Goal: Transaction & Acquisition: Purchase product/service

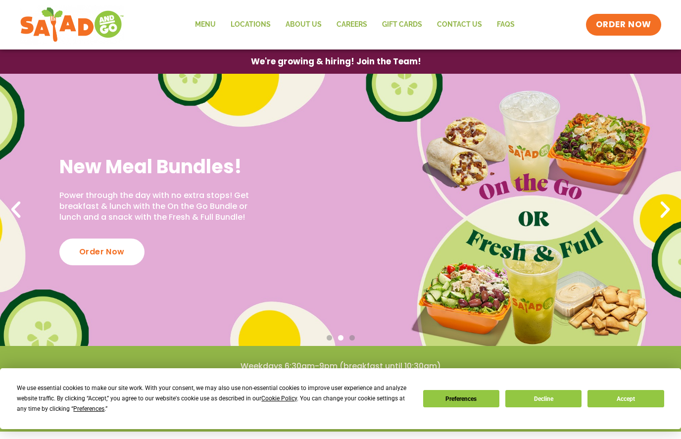
click at [550, 290] on div "New Meal Bundles! Power through the day with no extra stops! Get breakfast & lu…" at bounding box center [340, 210] width 681 height 272
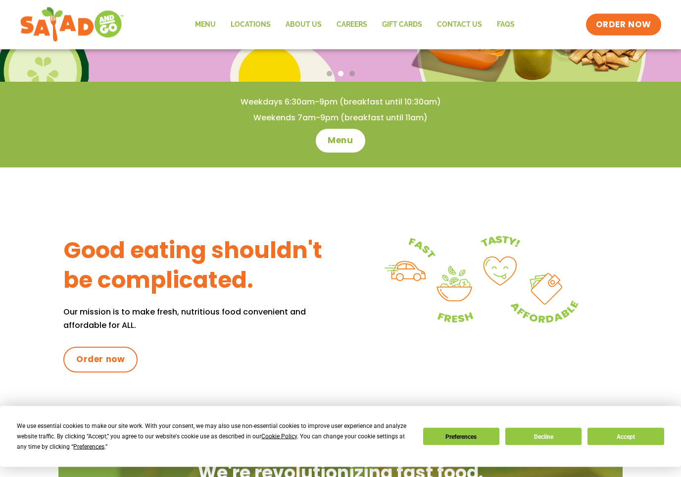
scroll to position [267, 0]
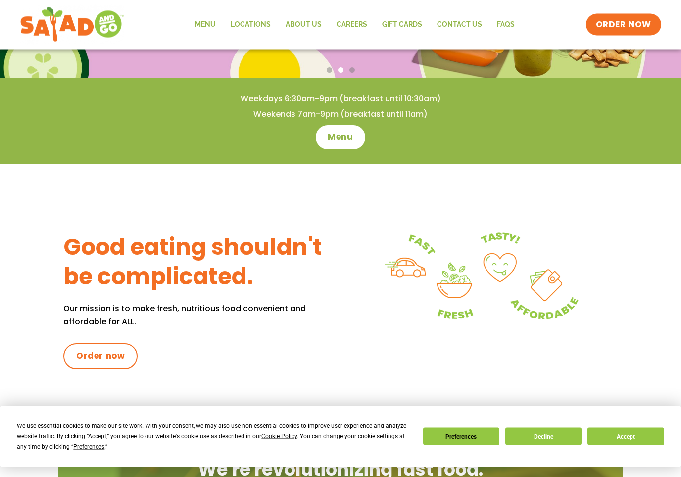
click at [453, 295] on img at bounding box center [479, 276] width 214 height 165
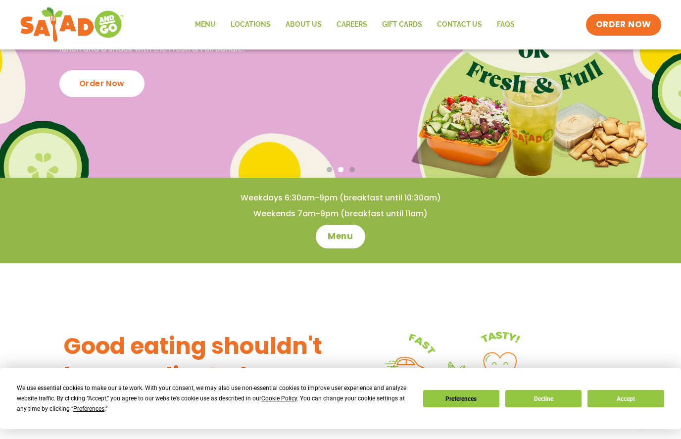
scroll to position [0, 0]
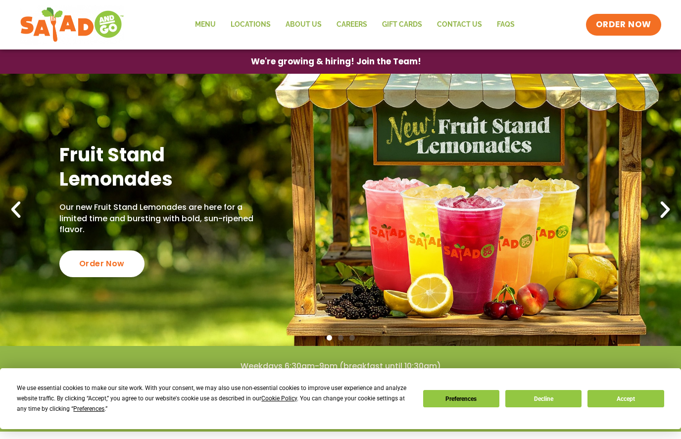
click at [668, 202] on icon "Next slide" at bounding box center [665, 210] width 22 height 22
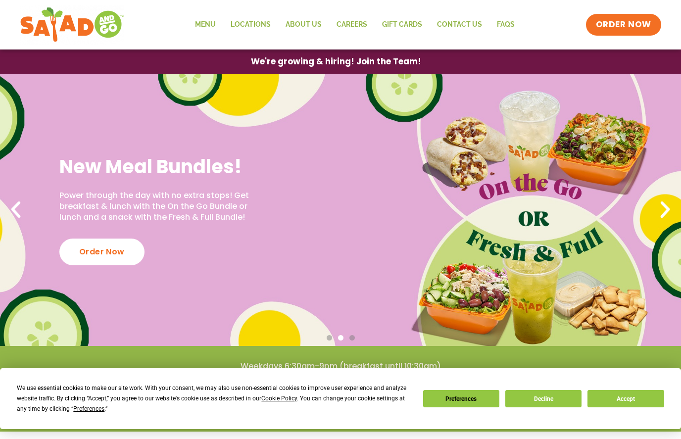
click at [213, 26] on link "Menu" at bounding box center [206, 24] width 36 height 23
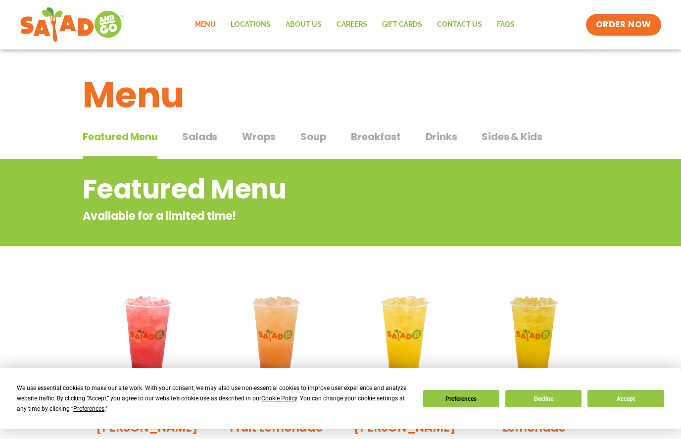
click at [204, 28] on link "Menu" at bounding box center [206, 24] width 36 height 23
click at [199, 139] on span "Salads" at bounding box center [199, 136] width 35 height 15
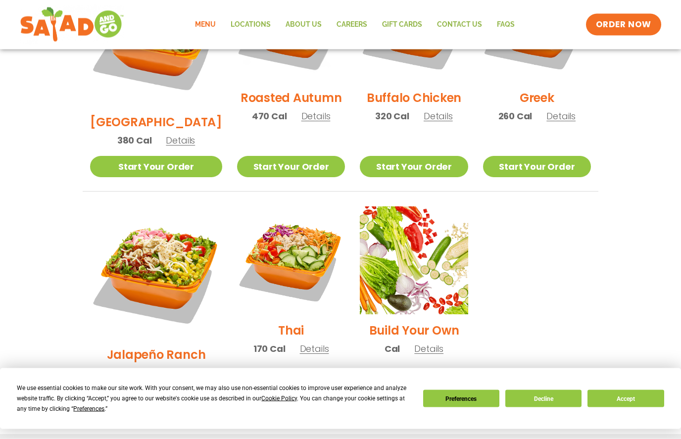
scroll to position [605, 0]
click at [275, 228] on img at bounding box center [291, 260] width 108 height 108
click at [145, 230] on img at bounding box center [156, 272] width 132 height 132
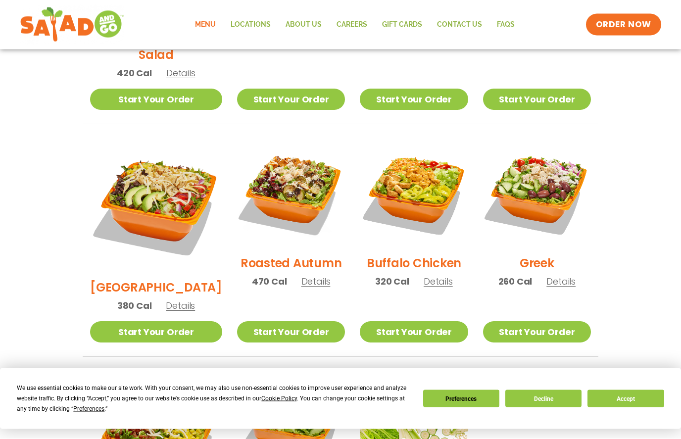
scroll to position [439, 0]
click at [161, 171] on img at bounding box center [156, 205] width 132 height 132
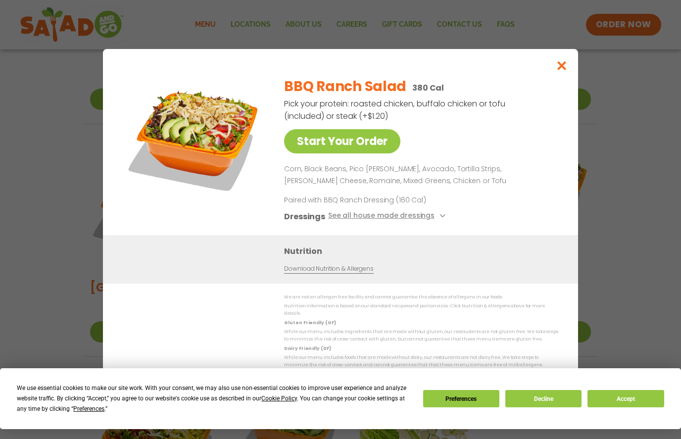
click at [354, 152] on link "Start Your Order" at bounding box center [342, 141] width 116 height 24
